Goal: Check status: Check status

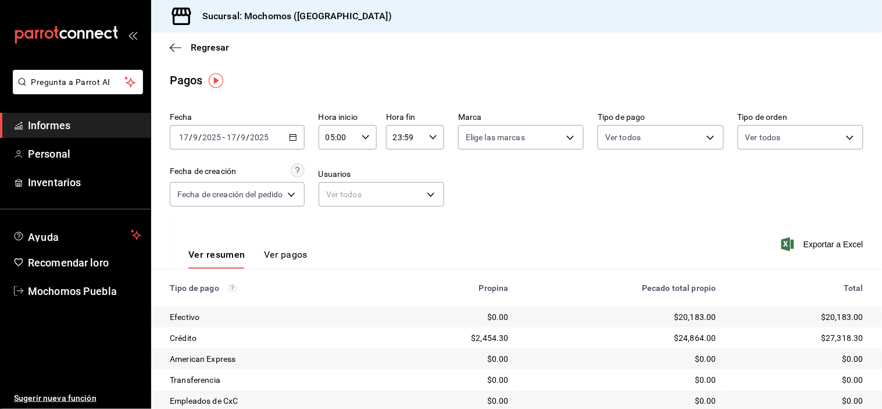
click at [176, 38] on div "Regresar" at bounding box center [516, 48] width 731 height 30
click at [173, 42] on icon "button" at bounding box center [176, 47] width 12 height 10
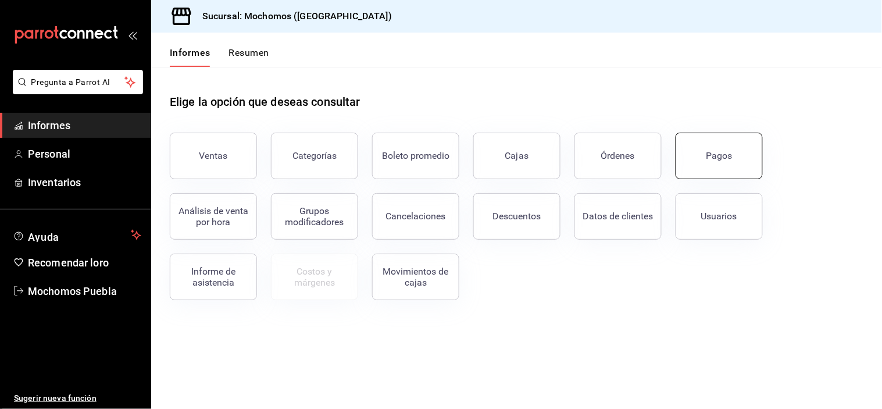
click at [712, 157] on font "Pagos" at bounding box center [720, 155] width 26 height 11
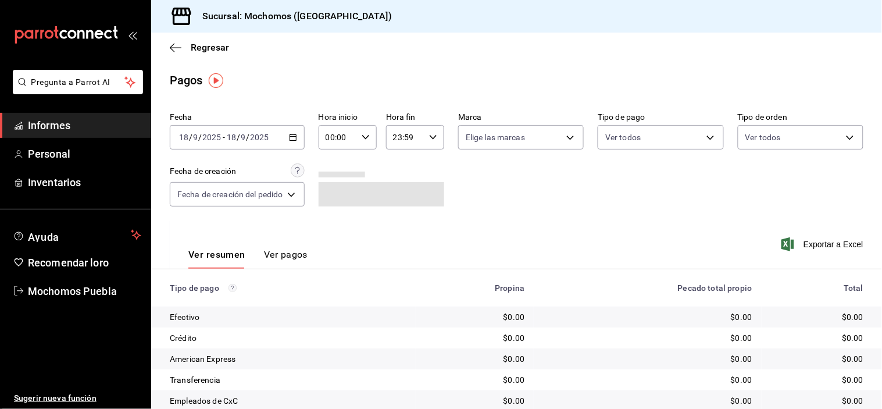
click at [292, 140] on icon "button" at bounding box center [293, 137] width 8 height 8
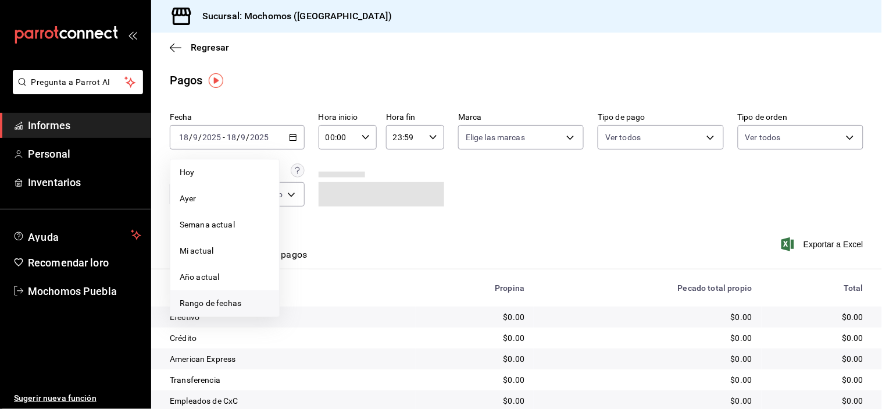
click at [216, 302] on font "Rango de fechas" at bounding box center [211, 302] width 62 height 9
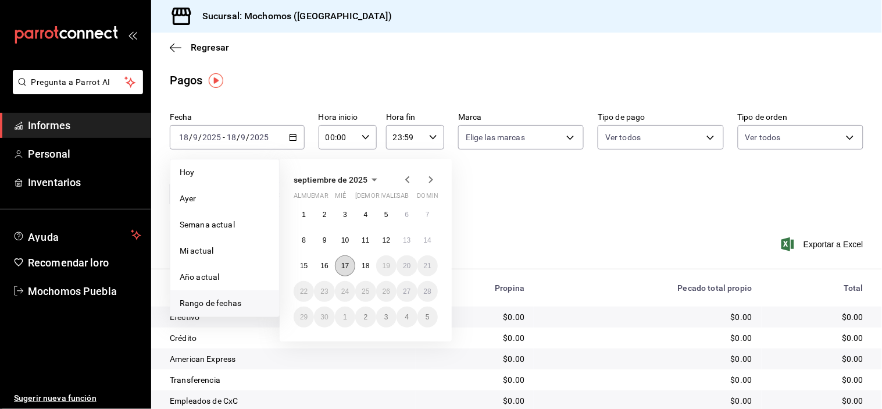
click at [347, 266] on font "17" at bounding box center [345, 266] width 8 height 8
click at [362, 266] on font "18" at bounding box center [366, 266] width 8 height 8
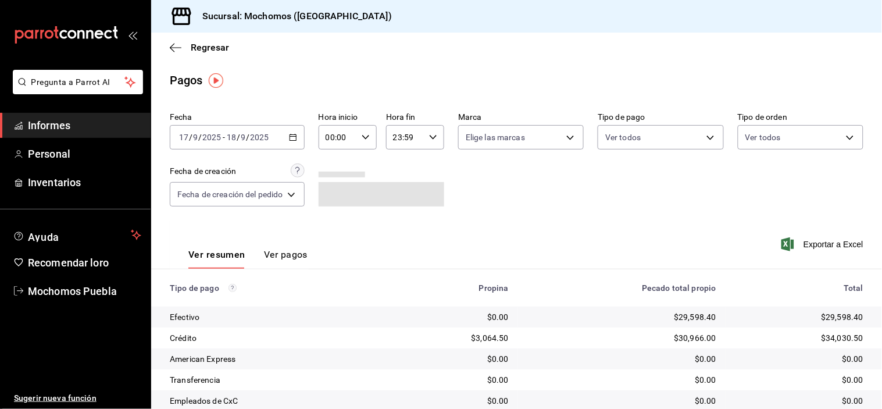
click at [501, 211] on div "Fecha [DATE] [DATE] - [DATE] [DATE] Hora inicio 00:00 Hora inicio Hora fin 23:5…" at bounding box center [517, 164] width 694 height 113
click at [367, 136] on icon "button" at bounding box center [366, 137] width 8 height 8
click at [333, 178] on font "05" at bounding box center [334, 177] width 9 height 9
type input "05:00"
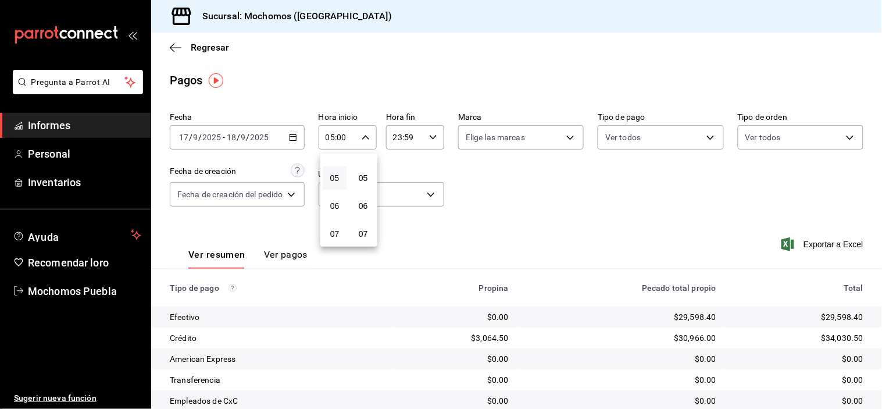
click at [559, 235] on div at bounding box center [441, 204] width 882 height 409
click at [822, 136] on body "Pregunta a Parrot AI Informes Personal Inventarios Ayuda Recomendar loro Mochom…" at bounding box center [441, 204] width 882 height 409
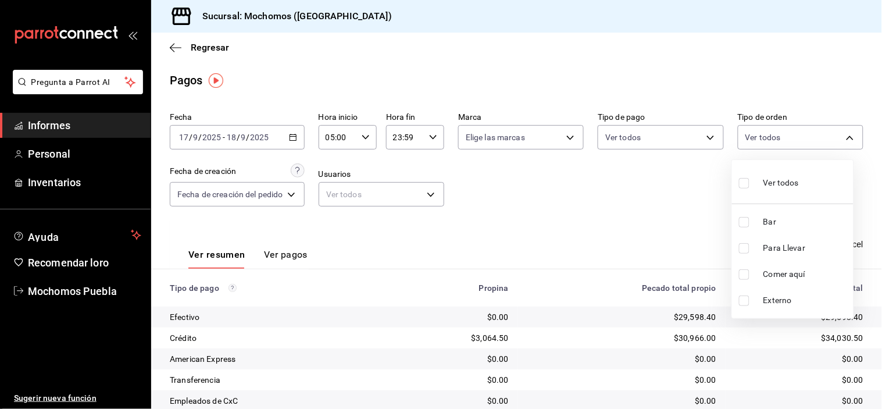
click at [744, 222] on input "checkbox" at bounding box center [744, 222] width 10 height 10
checkbox input "true"
type input "c7bc0ce2-274d-49fd-89f5-4bcf8044acf9"
click at [643, 205] on div at bounding box center [441, 204] width 882 height 409
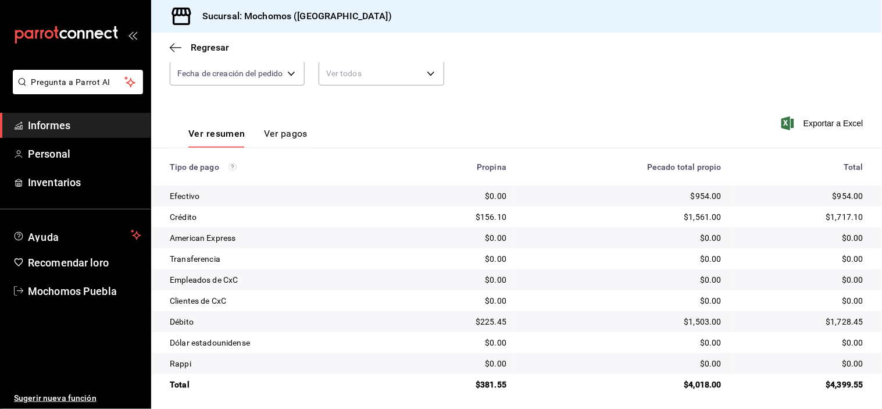
scroll to position [126, 0]
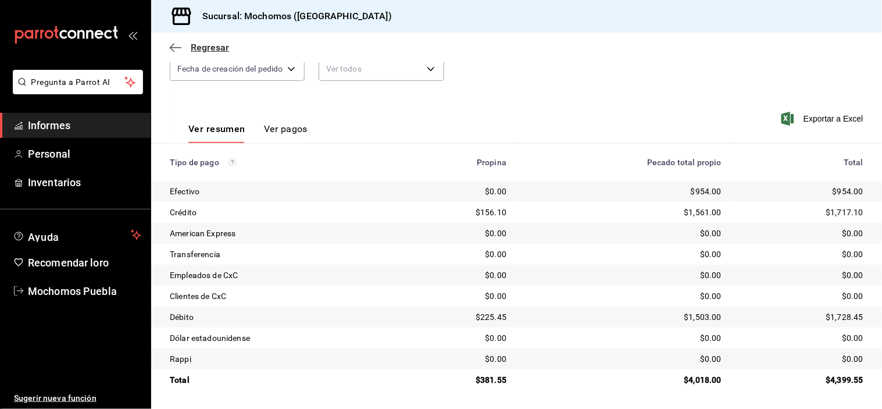
click at [170, 44] on icon "button" at bounding box center [176, 47] width 12 height 10
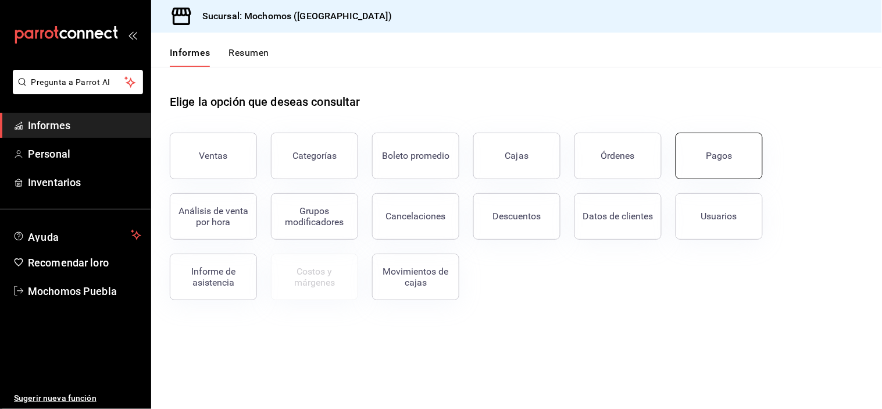
click at [735, 160] on button "Pagos" at bounding box center [719, 156] width 87 height 47
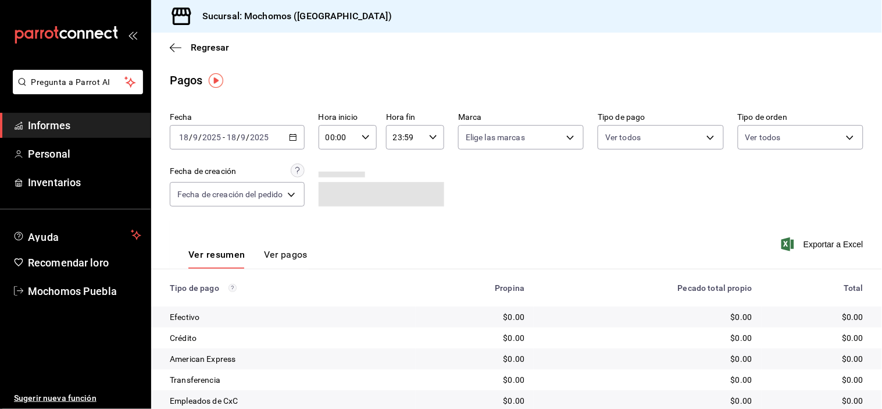
click at [297, 136] on \(Stroke\) "button" at bounding box center [293, 137] width 7 height 6
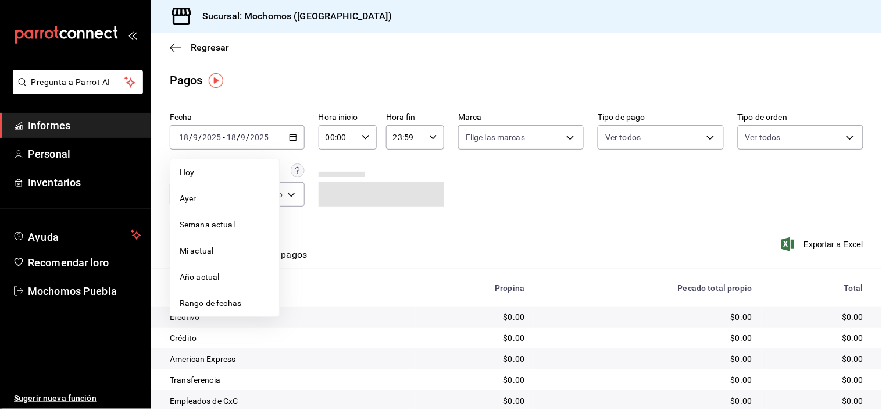
click at [229, 300] on font "Rango de fechas" at bounding box center [211, 302] width 62 height 9
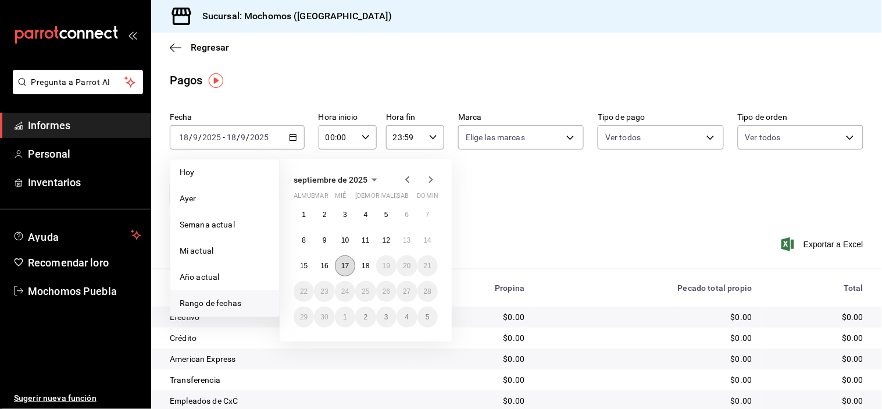
click at [347, 263] on font "17" at bounding box center [345, 266] width 8 height 8
click at [365, 263] on font "18" at bounding box center [366, 266] width 8 height 8
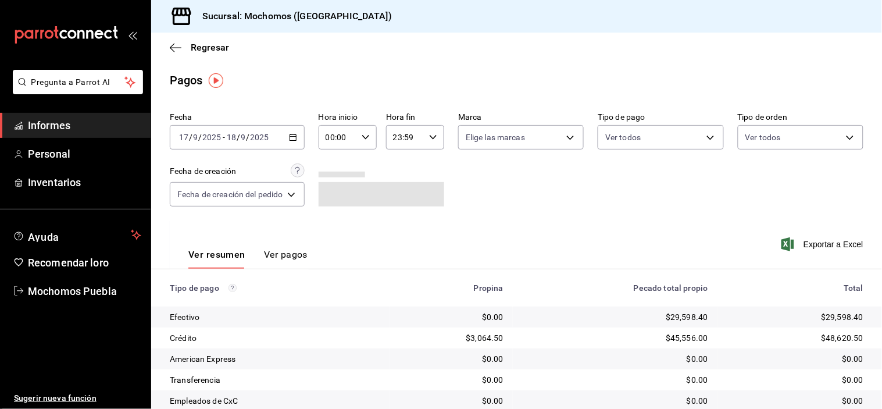
click at [484, 236] on div "Ver resumen Ver pagos Exportar a Excel" at bounding box center [516, 251] width 731 height 62
click at [362, 136] on icon "button" at bounding box center [366, 137] width 8 height 8
click at [334, 176] on font "05" at bounding box center [334, 177] width 9 height 9
type input "05:00"
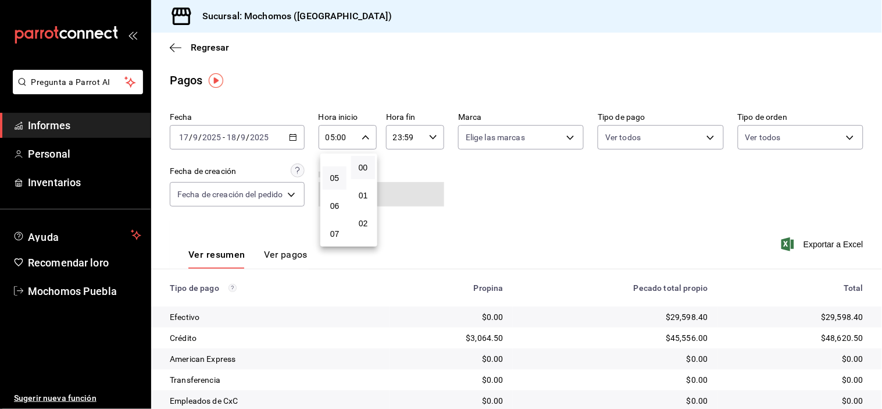
click at [548, 188] on div at bounding box center [441, 204] width 882 height 409
click at [839, 138] on body "Pregunta a Parrot AI Informes Personal Inventarios Ayuda Recomendar loro Mochom…" at bounding box center [441, 204] width 882 height 409
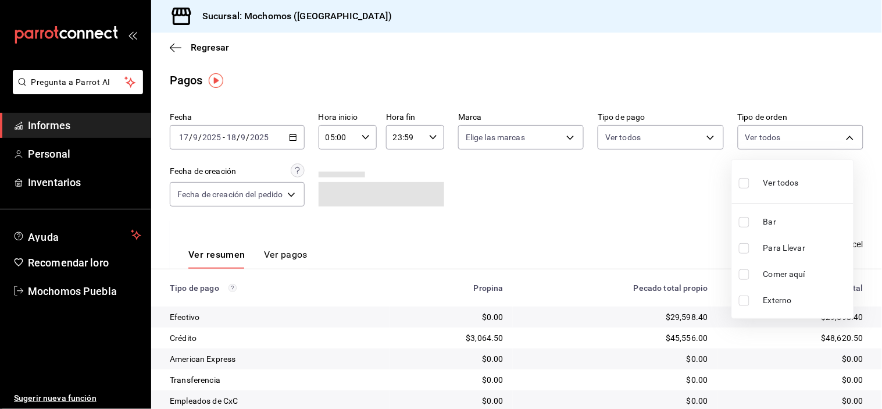
click at [748, 251] on input "checkbox" at bounding box center [744, 248] width 10 height 10
checkbox input "true"
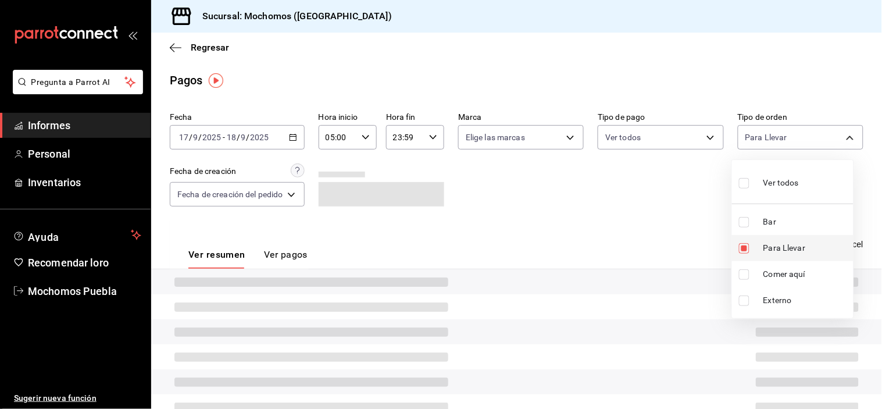
type input "c9e91c43-775f-4cd6-[DATE]-cfdc9e5fd636"
click at [747, 269] on input "checkbox" at bounding box center [744, 274] width 10 height 10
checkbox input "true"
type input "c9e91c43-775f-4cd6-[DATE]-cfdc9e5fd636,e77b1244-dd56-4ae6-90a6-fad4c81c99f8"
click at [742, 297] on input "checkbox" at bounding box center [744, 300] width 10 height 10
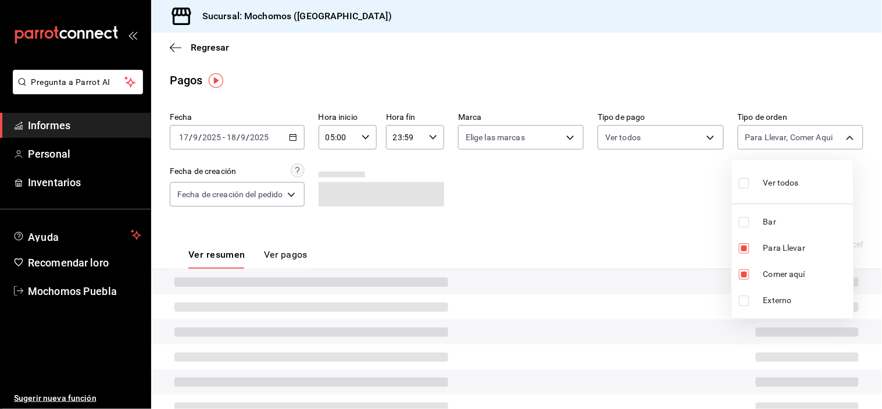
checkbox input "true"
type input "c9e91c43-775f-4cd6-[DATE]-cfdc9e5fd636,e77b1244-dd56-4ae6-90a6-fad4c81c99f8,EXT…"
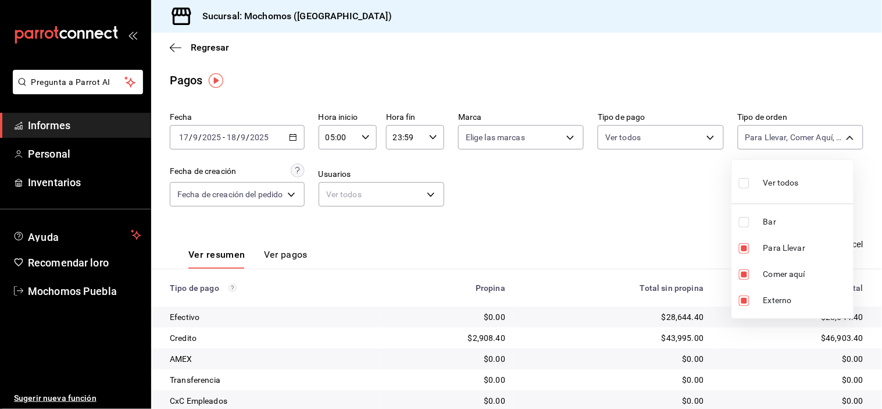
click at [664, 243] on div at bounding box center [441, 204] width 882 height 409
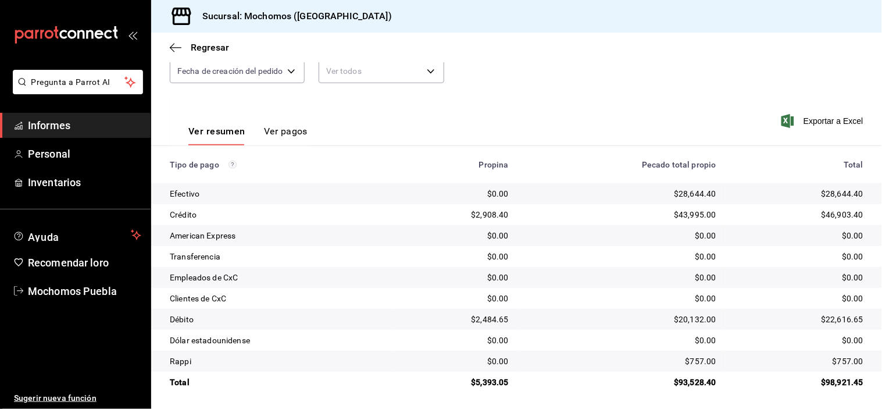
scroll to position [126, 0]
